Goal: Entertainment & Leisure: Consume media (video, audio)

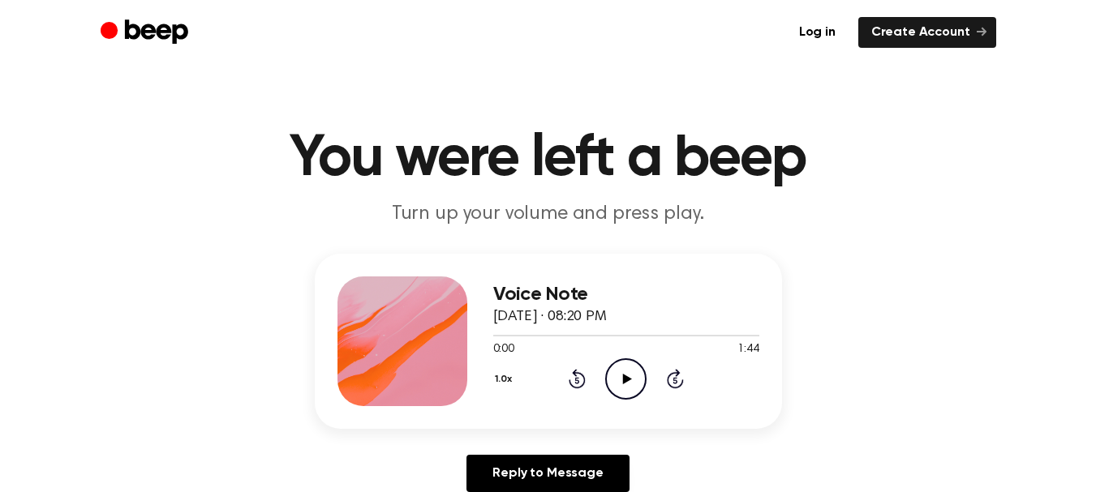
click at [624, 373] on icon "Play Audio" at bounding box center [625, 379] width 41 height 41
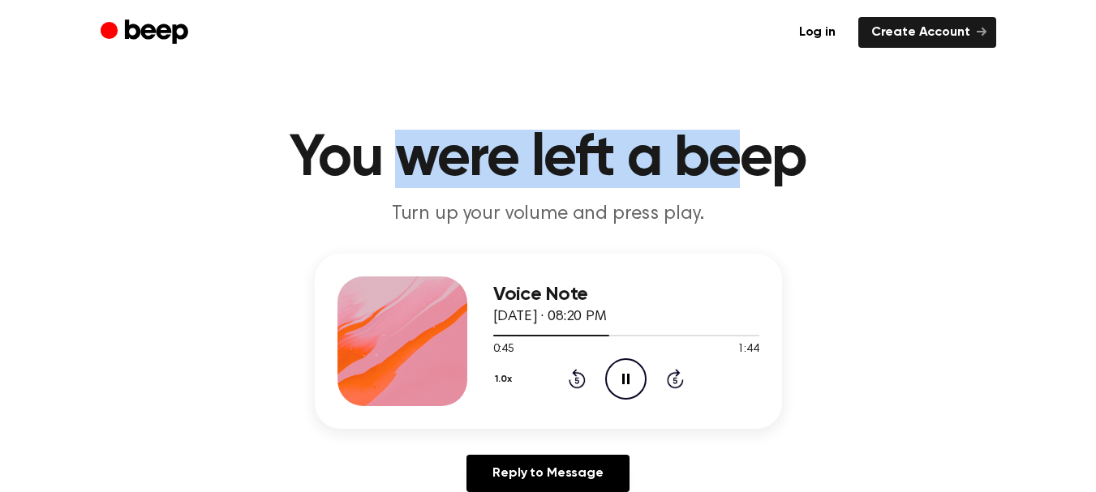
drag, startPoint x: 395, startPoint y: 161, endPoint x: 730, endPoint y: 184, distance: 335.8
click at [730, 184] on h1 "You were left a beep" at bounding box center [548, 159] width 831 height 58
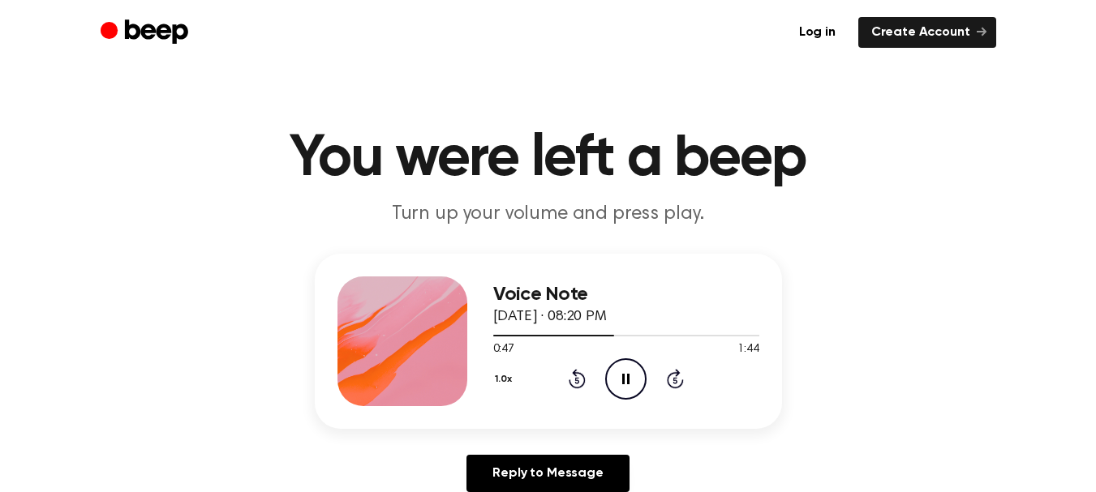
click at [765, 164] on h1 "You were left a beep" at bounding box center [548, 159] width 831 height 58
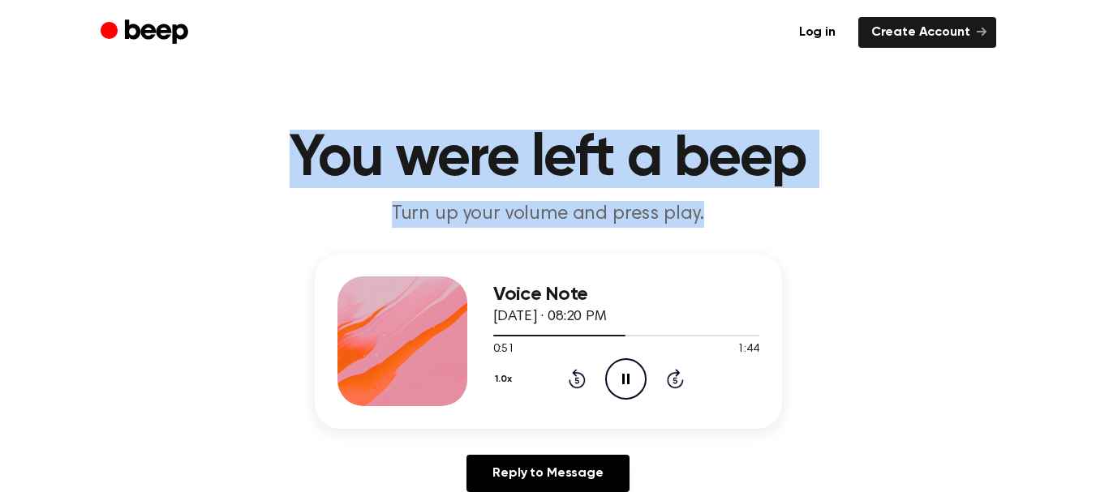
drag, startPoint x: 291, startPoint y: 160, endPoint x: 798, endPoint y: 203, distance: 508.1
click at [798, 203] on header "You were left a beep Turn up your volume and press play." at bounding box center [547, 179] width 1057 height 98
click at [798, 203] on p "Turn up your volume and press play." at bounding box center [548, 214] width 623 height 27
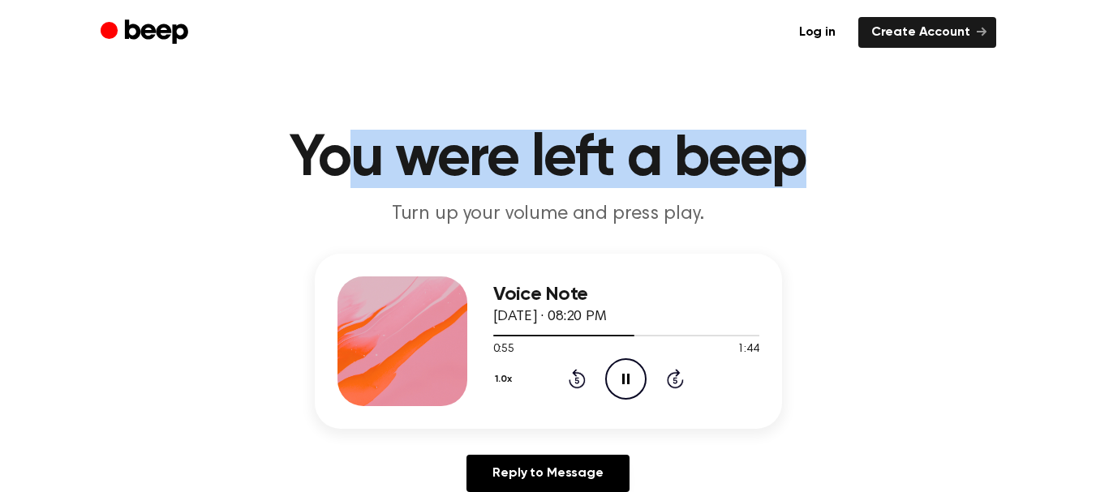
drag, startPoint x: 806, startPoint y: 163, endPoint x: 329, endPoint y: 183, distance: 476.6
click at [329, 183] on h1 "You were left a beep" at bounding box center [548, 159] width 831 height 58
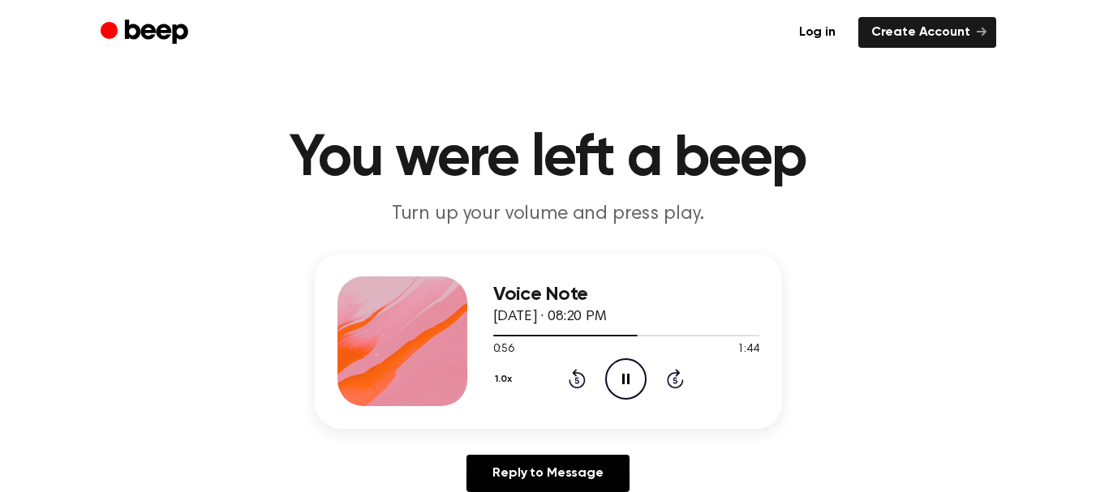
click at [296, 178] on h1 "You were left a beep" at bounding box center [548, 159] width 831 height 58
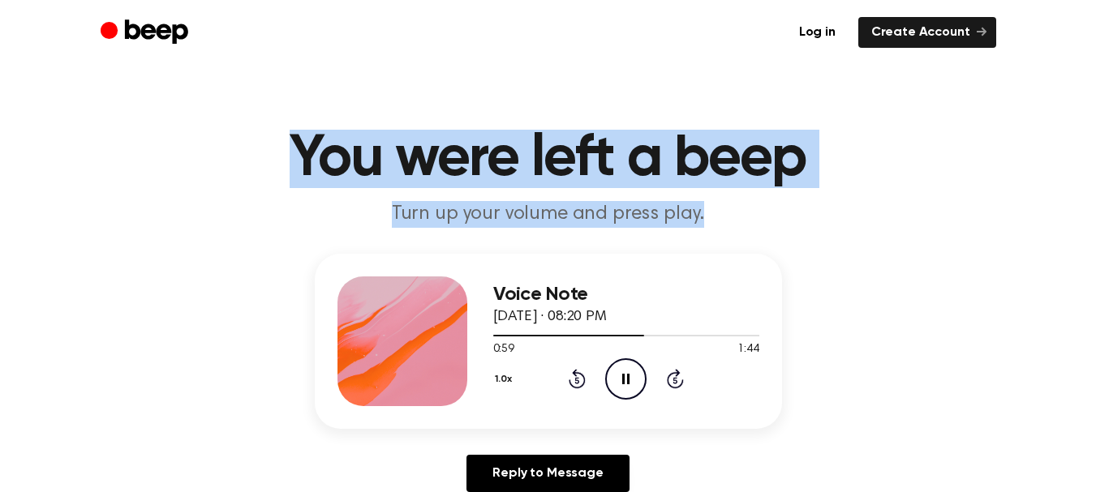
drag, startPoint x: 296, startPoint y: 174, endPoint x: 829, endPoint y: 191, distance: 533.3
click at [829, 191] on header "You were left a beep Turn up your volume and press play." at bounding box center [547, 179] width 1057 height 98
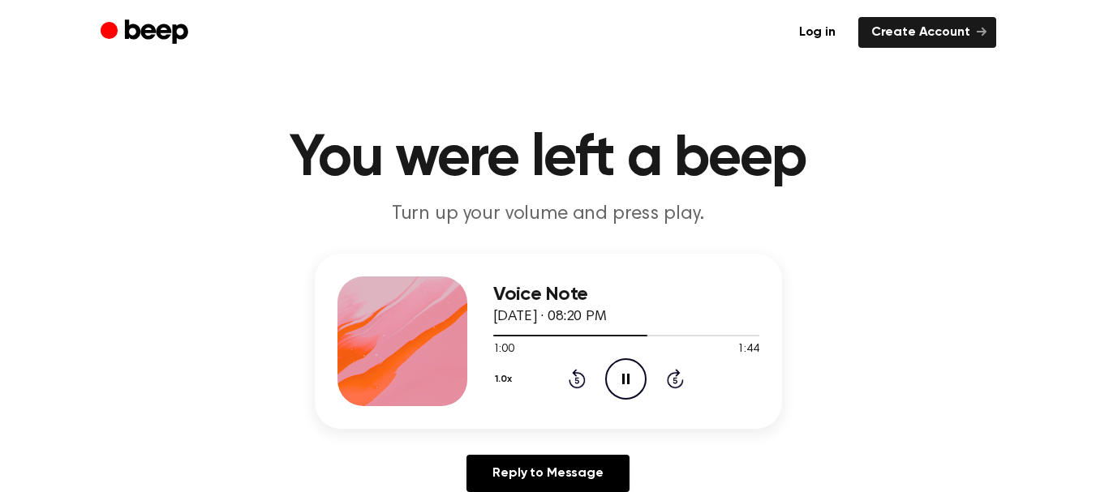
click at [409, 58] on div "Log in Create Account" at bounding box center [549, 32] width 896 height 65
drag, startPoint x: 383, startPoint y: 211, endPoint x: 417, endPoint y: 214, distance: 34.2
click at [417, 214] on p "Turn up your volume and press play." at bounding box center [548, 214] width 623 height 27
click at [282, 49] on div "Log in Create Account" at bounding box center [549, 32] width 896 height 65
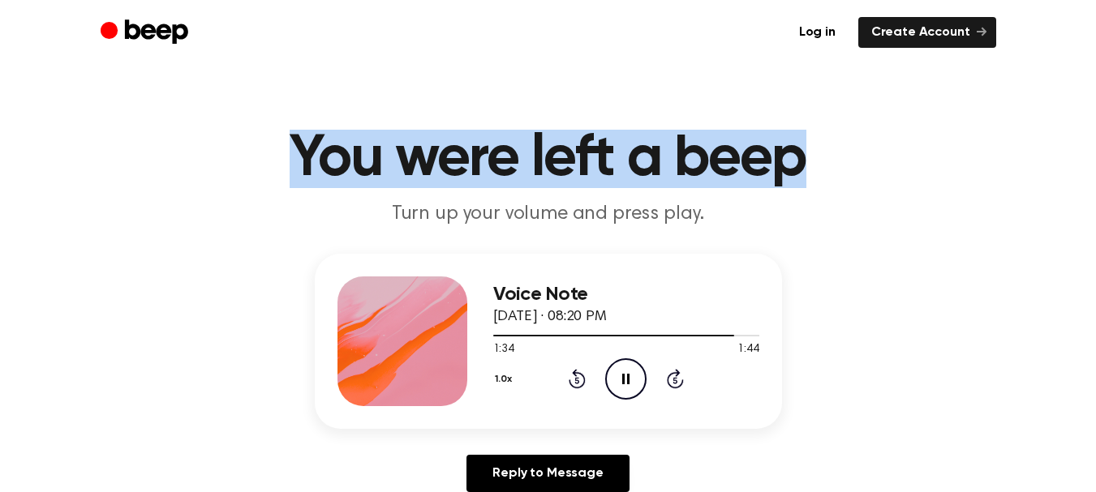
drag, startPoint x: 294, startPoint y: 157, endPoint x: 844, endPoint y: 151, distance: 549.3
click at [844, 151] on h1 "You were left a beep" at bounding box center [548, 159] width 831 height 58
click at [810, 159] on h1 "You were left a beep" at bounding box center [548, 159] width 831 height 58
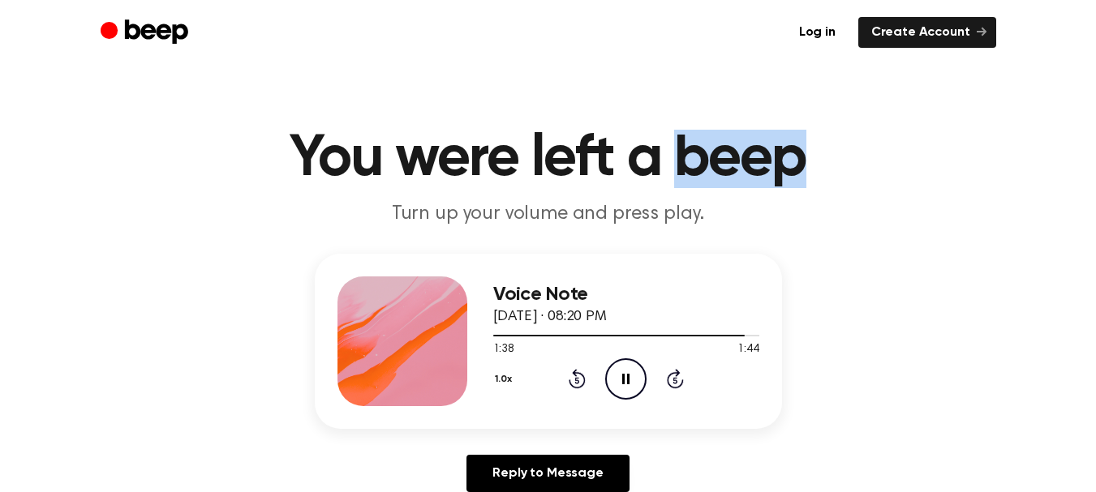
drag, startPoint x: 686, startPoint y: 160, endPoint x: 875, endPoint y: 182, distance: 190.3
click at [875, 182] on h1 "You were left a beep" at bounding box center [548, 159] width 831 height 58
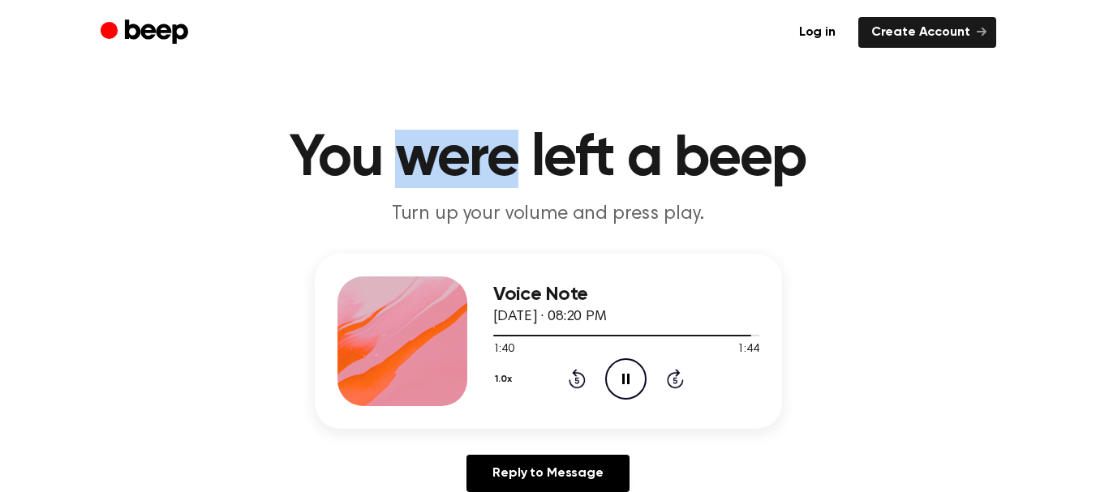
drag, startPoint x: 395, startPoint y: 159, endPoint x: 518, endPoint y: 159, distance: 122.5
click at [518, 159] on h1 "You were left a beep" at bounding box center [548, 159] width 831 height 58
click at [507, 100] on main "You were left a beep Turn up your volume and press play. Voice Note [DATE] · 08…" at bounding box center [548, 500] width 1096 height 1000
